Goal: Understand process/instructions

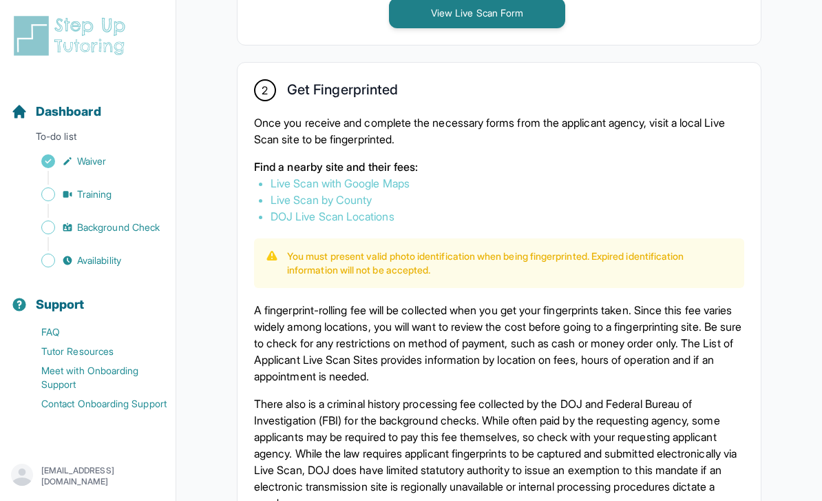
scroll to position [787, 0]
drag, startPoint x: 0, startPoint y: 0, endPoint x: -1, endPoint y: -788, distance: 787.9
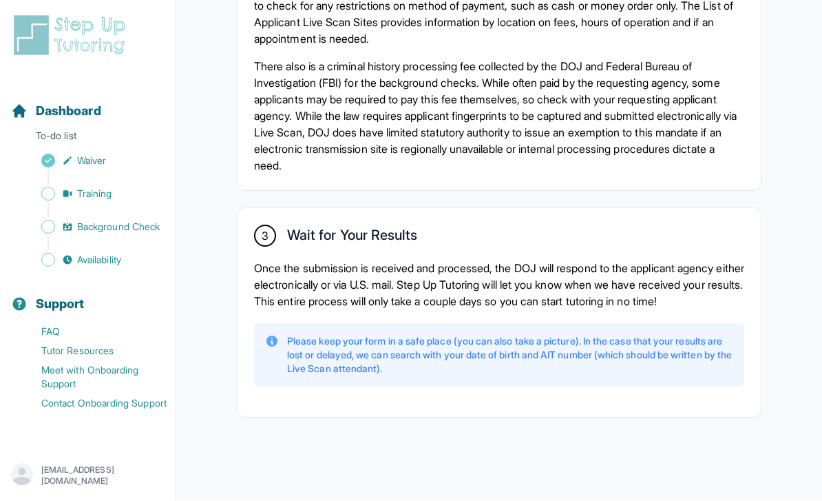
scroll to position [1143, 0]
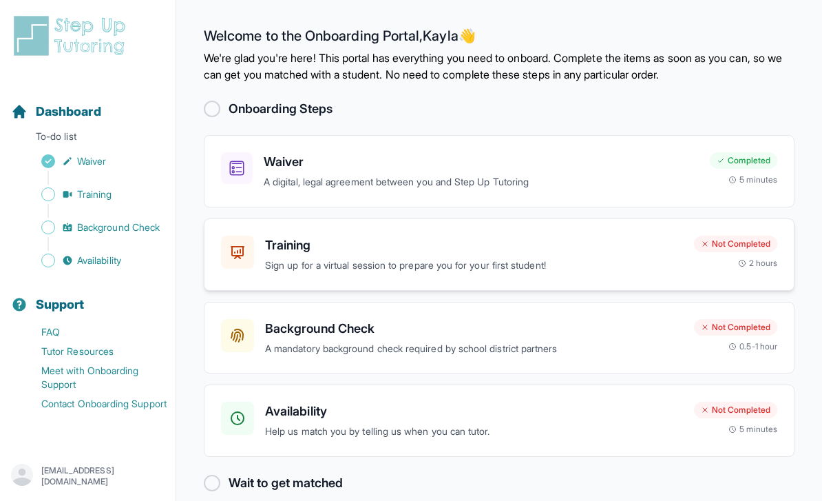
click at [456, 244] on h3 "Training" at bounding box center [474, 245] width 418 height 19
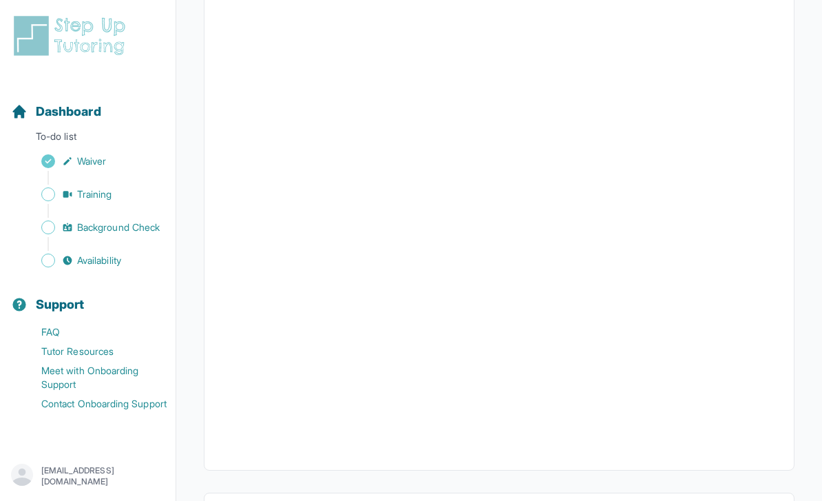
scroll to position [425, 0]
click at [137, 227] on span "Background Check" at bounding box center [118, 227] width 83 height 14
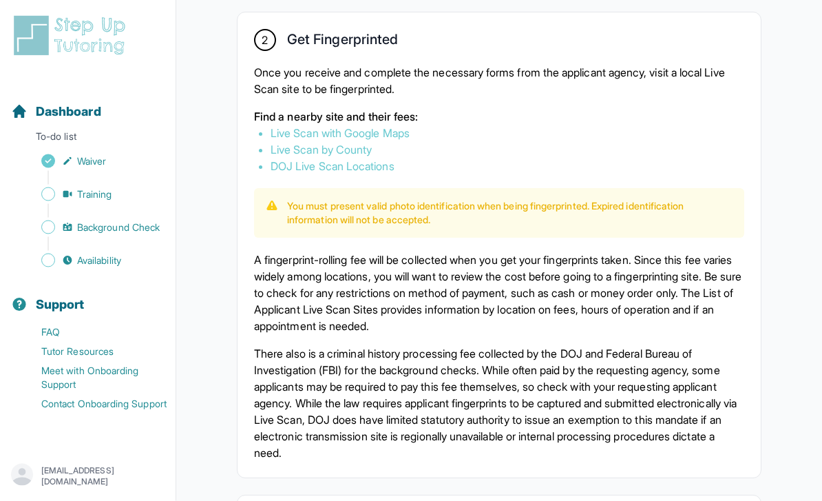
scroll to position [837, 0]
click at [342, 136] on link "Live Scan with Google Maps" at bounding box center [340, 133] width 139 height 14
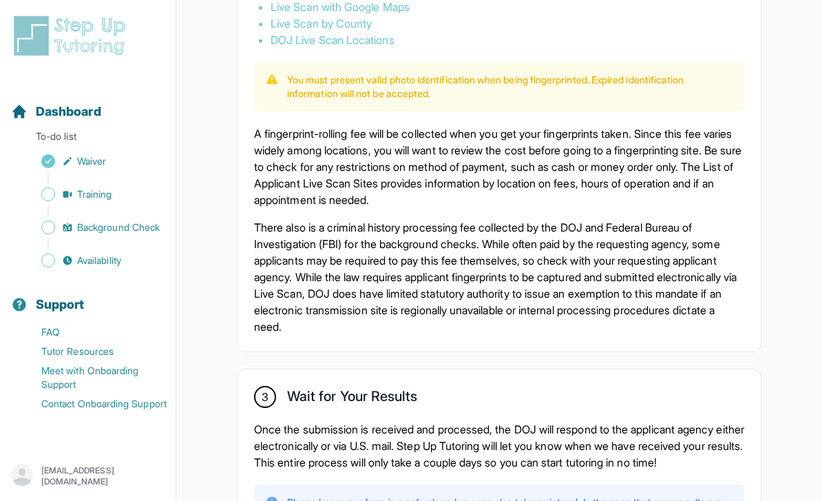
scroll to position [964, 0]
